Goal: Task Accomplishment & Management: Complete application form

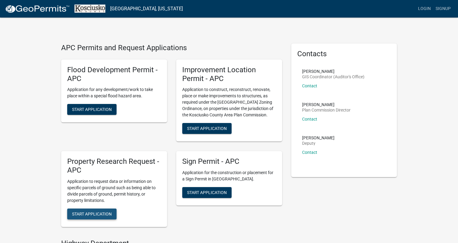
click at [84, 215] on span "Start Application" at bounding box center [92, 214] width 40 height 5
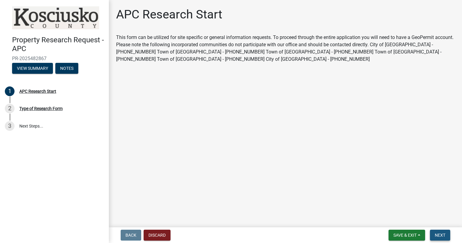
click at [437, 235] on span "Next" at bounding box center [440, 235] width 11 height 5
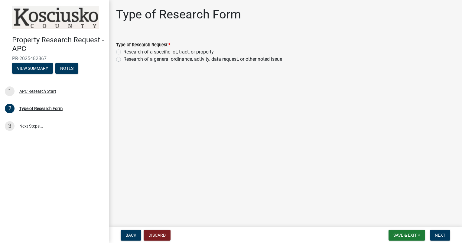
click at [123, 52] on label "Research of a specific lot, tract, or property" at bounding box center [168, 51] width 90 height 7
click at [123, 52] on input "Research of a specific lot, tract, or property" at bounding box center [125, 50] width 4 height 4
radio input "true"
click at [443, 237] on span "Next" at bounding box center [440, 235] width 11 height 5
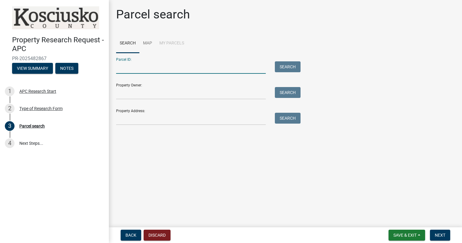
click at [170, 68] on input "Parcel ID:" at bounding box center [191, 67] width 150 height 12
type input "008066089"
click at [278, 67] on button "Search" at bounding box center [288, 66] width 26 height 11
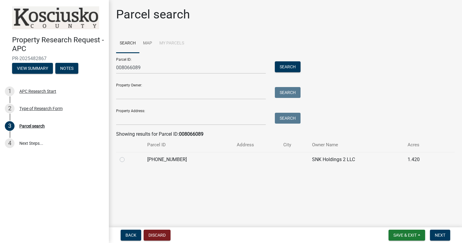
click at [127, 156] on label at bounding box center [127, 156] width 0 height 0
click at [127, 160] on input "radio" at bounding box center [129, 158] width 4 height 4
radio input "true"
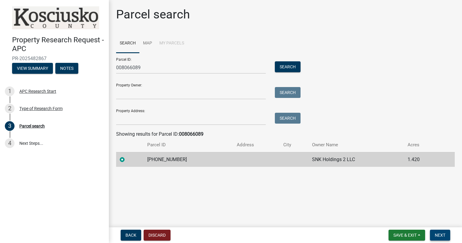
click at [438, 237] on span "Next" at bounding box center [440, 235] width 11 height 5
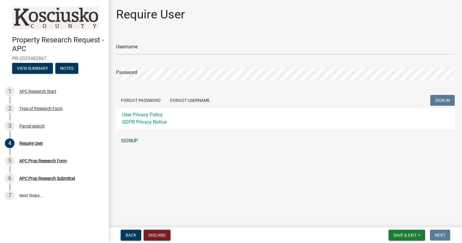
click at [130, 140] on link "SIGNUP" at bounding box center [285, 141] width 339 height 12
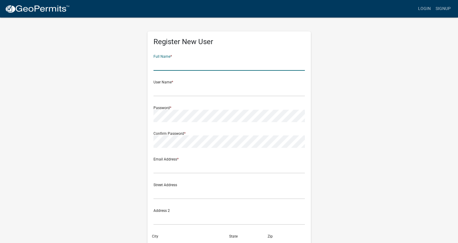
click at [194, 70] on input "text" at bounding box center [228, 64] width 151 height 12
click at [192, 63] on input "Fred" at bounding box center [228, 64] width 151 height 12
type input "Fred Steffen"
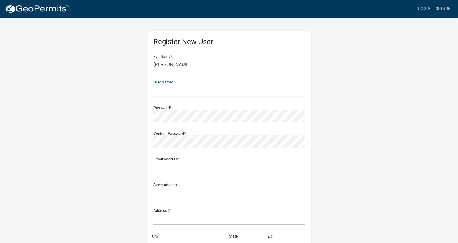
click at [156, 93] on input "text" at bounding box center [228, 90] width 151 height 12
type input "fredsteffenkc"
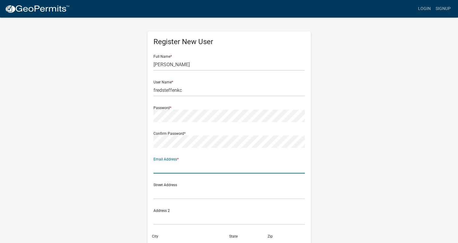
click at [185, 168] on input "text" at bounding box center [228, 167] width 151 height 12
type input "fred@steffenrealty.com"
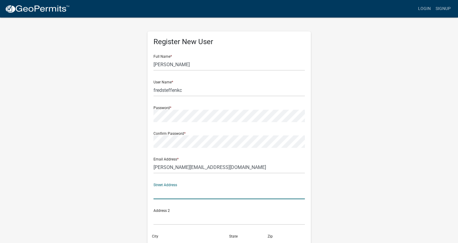
click at [159, 194] on input "text" at bounding box center [228, 193] width 151 height 12
type input "1416 S Huntington St"
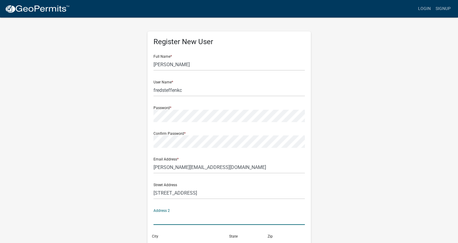
scroll to position [7, 0]
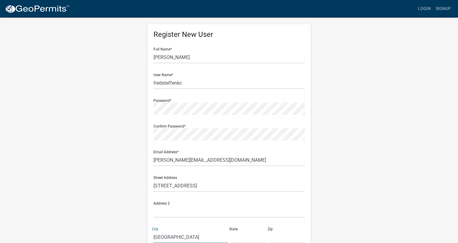
type input "Syracuse"
type input "in"
type input "46567"
click at [237, 237] on input "in" at bounding box center [249, 237] width 36 height 12
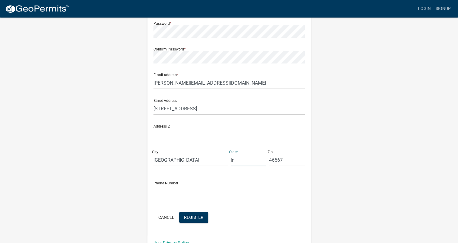
scroll to position [97, 0]
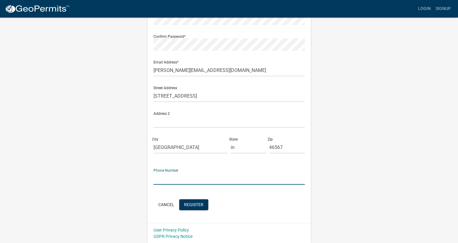
click at [195, 179] on input "text" at bounding box center [228, 178] width 151 height 12
type input "5745280705"
click at [297, 211] on div "Cancel Register" at bounding box center [228, 205] width 151 height 12
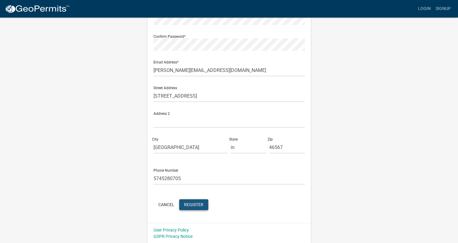
click at [195, 203] on span "Register" at bounding box center [193, 204] width 19 height 5
click at [197, 204] on span "Register" at bounding box center [193, 204] width 19 height 5
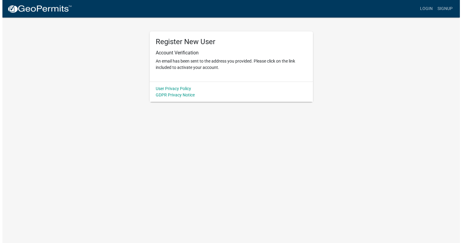
scroll to position [0, 0]
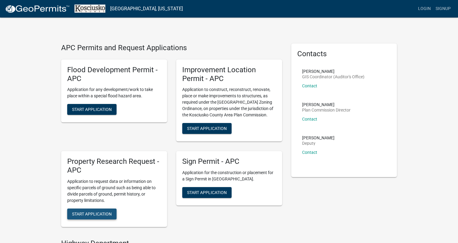
click at [102, 212] on span "Start Application" at bounding box center [92, 214] width 40 height 5
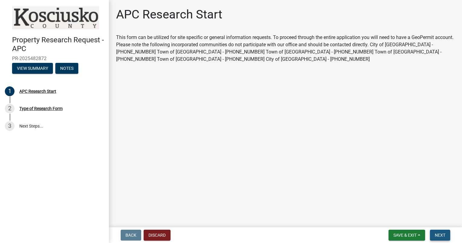
click at [442, 237] on span "Next" at bounding box center [440, 235] width 11 height 5
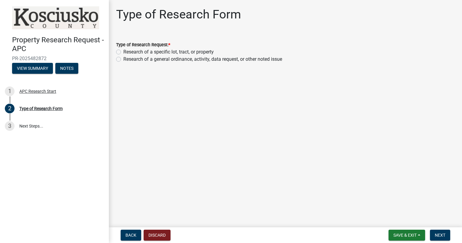
click at [123, 53] on label "Research of a specific lot, tract, or property" at bounding box center [168, 51] width 90 height 7
click at [123, 52] on input "Research of a specific lot, tract, or property" at bounding box center [125, 50] width 4 height 4
radio input "true"
click at [441, 236] on span "Next" at bounding box center [440, 235] width 11 height 5
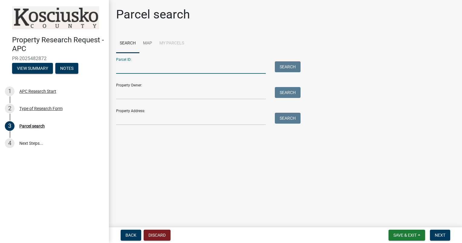
click at [164, 69] on input "Parcel ID:" at bounding box center [191, 67] width 150 height 12
type input "008066089"
click at [280, 67] on button "Search" at bounding box center [288, 66] width 26 height 11
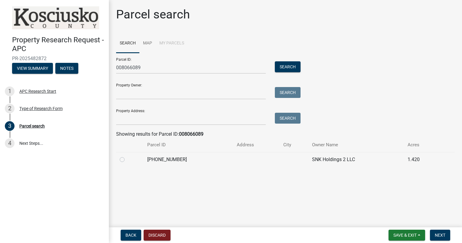
click at [127, 156] on label at bounding box center [127, 156] width 0 height 0
click at [127, 160] on input "radio" at bounding box center [129, 158] width 4 height 4
radio input "true"
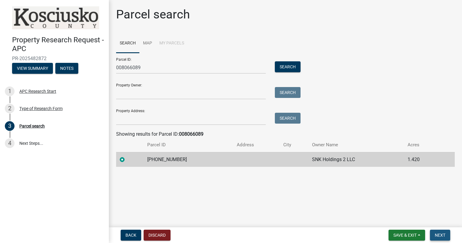
click at [436, 233] on span "Next" at bounding box center [440, 235] width 11 height 5
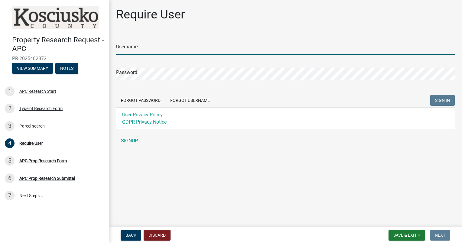
type input "fredsteffenkc"
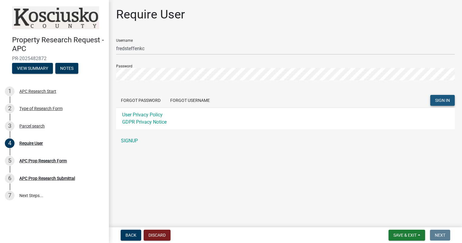
click at [443, 103] on span "SIGN IN" at bounding box center [442, 100] width 15 height 5
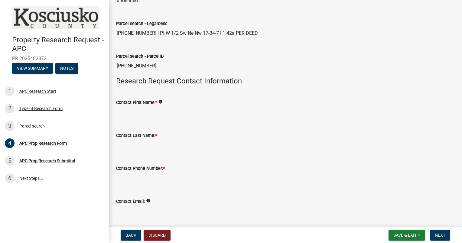
scroll to position [101, 0]
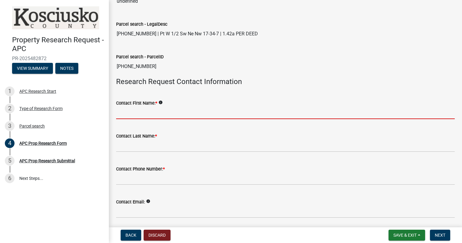
click at [165, 110] on input "Contact First Name: *" at bounding box center [285, 113] width 339 height 12
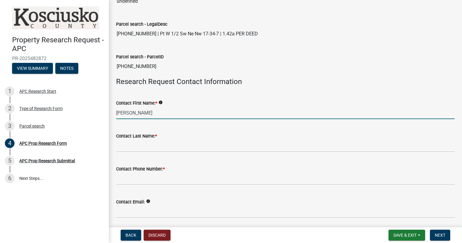
type input "Fred"
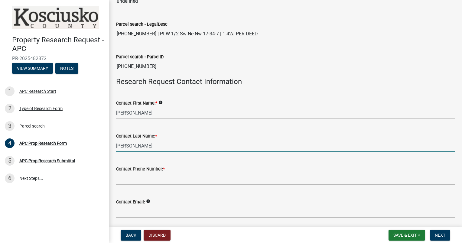
type input "Steffen"
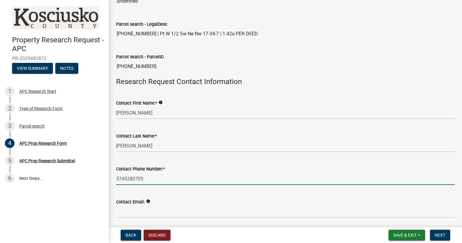
type input "5745280705"
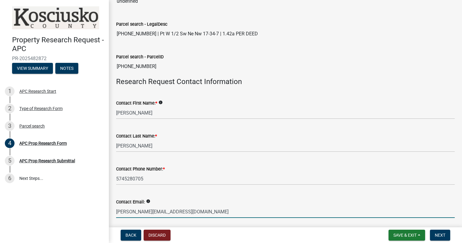
type input "fred@steffenrealty.com"
click at [279, 199] on div "Contact Email: info" at bounding box center [285, 202] width 339 height 7
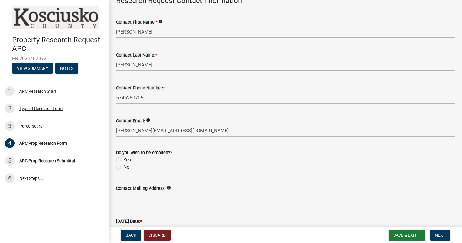
scroll to position [185, 0]
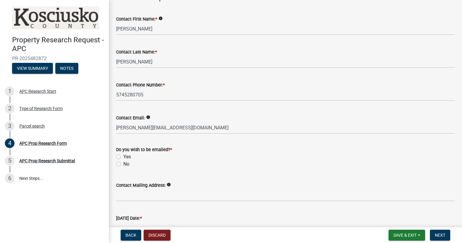
click at [123, 158] on label "Yes" at bounding box center [127, 156] width 8 height 7
click at [123, 157] on input "Yes" at bounding box center [125, 155] width 4 height 4
radio input "true"
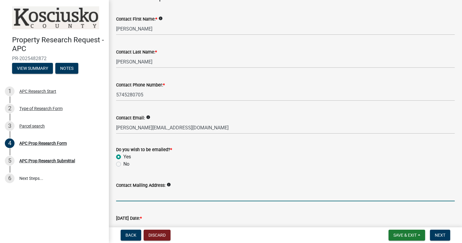
click at [172, 196] on input "Contact Mailing Address:" at bounding box center [285, 195] width 339 height 12
click at [172, 196] on input "1416 S" at bounding box center [285, 195] width 339 height 12
type input "1416 S Huntington St. Syracuse, IN. 46567"
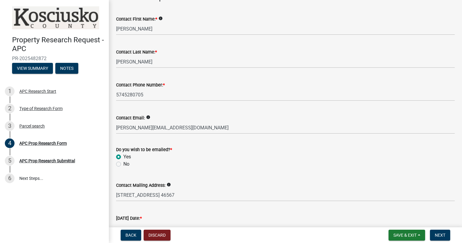
click at [278, 167] on wm-data-entity-input "Do you wish to be emailed? * Yes No" at bounding box center [285, 156] width 339 height 34
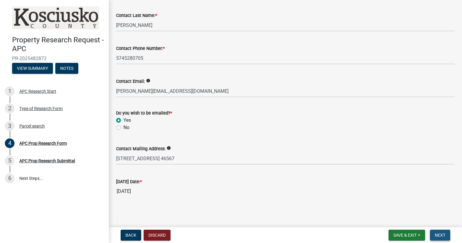
click at [438, 235] on span "Next" at bounding box center [440, 235] width 11 height 5
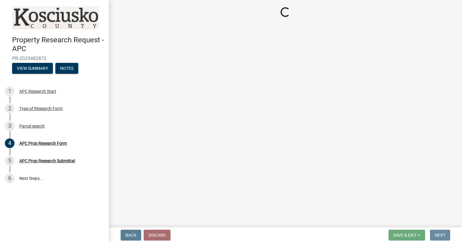
scroll to position [0, 0]
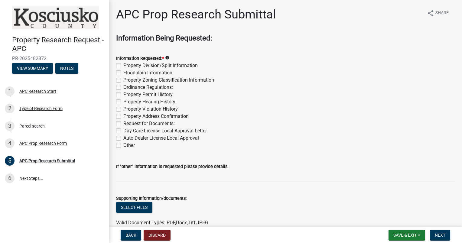
click at [123, 67] on label "Property Division/Split Information" at bounding box center [160, 65] width 74 height 7
click at [123, 66] on input "Property Division/Split Information" at bounding box center [125, 64] width 4 height 4
checkbox input "true"
checkbox input "false"
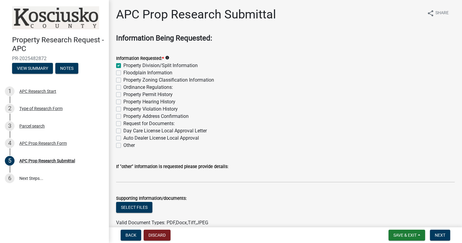
checkbox input "false"
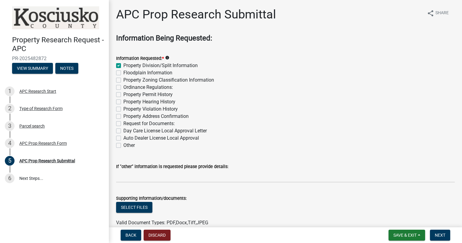
checkbox input "false"
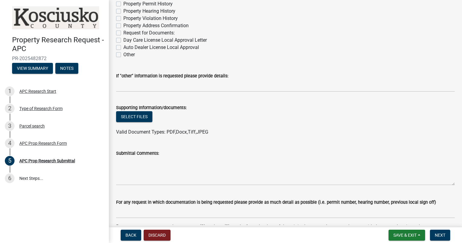
scroll to position [91, 0]
click at [132, 117] on button "Select files" at bounding box center [134, 116] width 36 height 11
drag, startPoint x: 168, startPoint y: 156, endPoint x: 163, endPoint y: 163, distance: 9.0
click at [163, 163] on form "Submittal Comments:" at bounding box center [285, 168] width 339 height 36
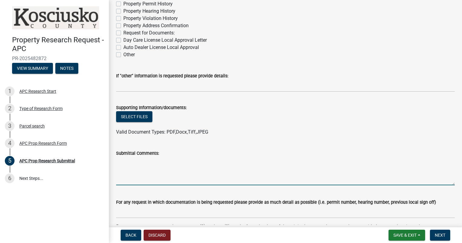
click at [163, 163] on textarea "Submittal Comments:" at bounding box center [285, 171] width 339 height 28
click at [222, 163] on textarea "What would the requirements be to split or create two parcels" at bounding box center [285, 171] width 339 height 28
click at [302, 165] on textarea "What would the requirements be to split or create this property into two parcels" at bounding box center [285, 171] width 339 height 28
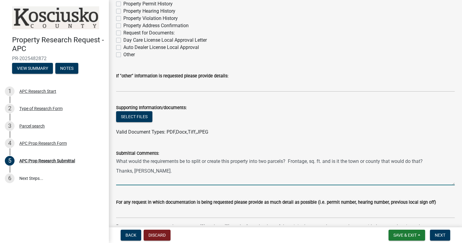
click at [428, 162] on textarea "What would the requirements be to split or create this property into two parcel…" at bounding box center [285, 171] width 339 height 28
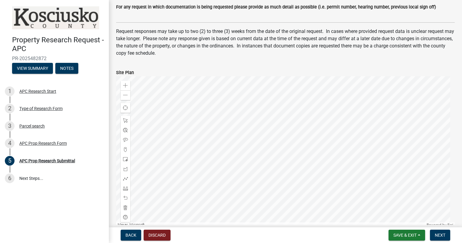
scroll to position [287, 0]
type textarea "What would the requirements be to split or create this property into two parcel…"
click at [440, 237] on span "Next" at bounding box center [440, 235] width 11 height 5
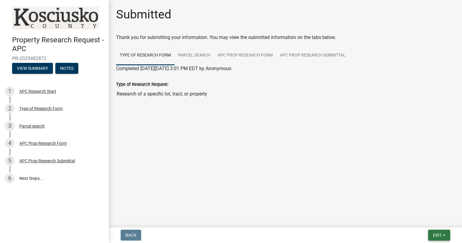
click at [436, 237] on span "Exit" at bounding box center [437, 235] width 9 height 5
click at [421, 218] on button "Save & Exit" at bounding box center [426, 219] width 48 height 15
